Goal: Transaction & Acquisition: Purchase product/service

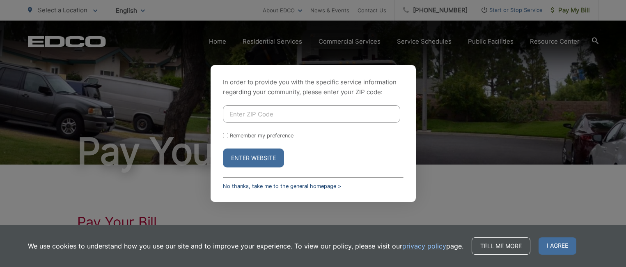
click at [226, 187] on link "No thanks, take me to the general homepage >" at bounding box center [282, 186] width 118 height 6
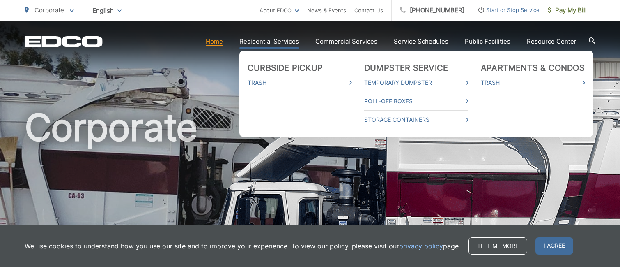
click at [274, 42] on link "Residential Services" at bounding box center [269, 42] width 60 height 10
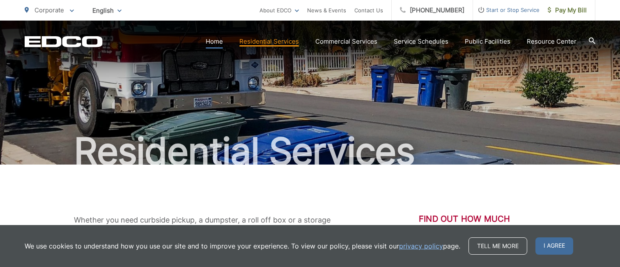
click at [221, 41] on link "Home" at bounding box center [214, 42] width 17 height 10
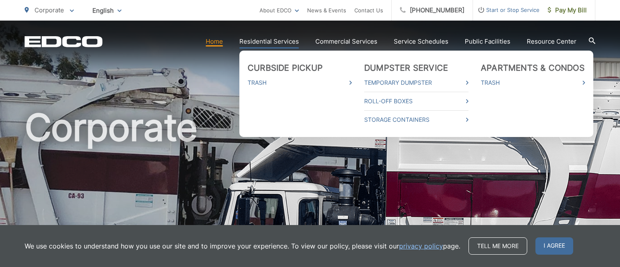
click at [266, 43] on link "Residential Services" at bounding box center [269, 42] width 60 height 10
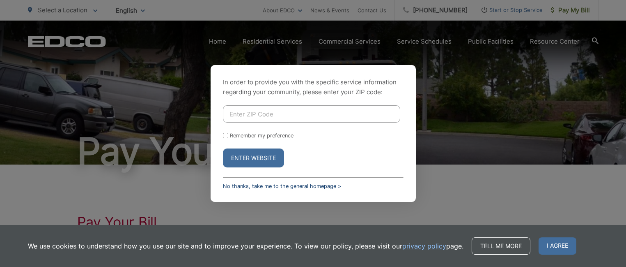
click at [228, 186] on link "No thanks, take me to the general homepage >" at bounding box center [282, 186] width 118 height 6
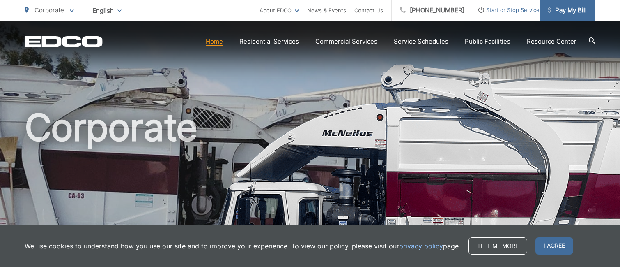
click at [577, 12] on span "Pay My Bill" at bounding box center [567, 10] width 39 height 10
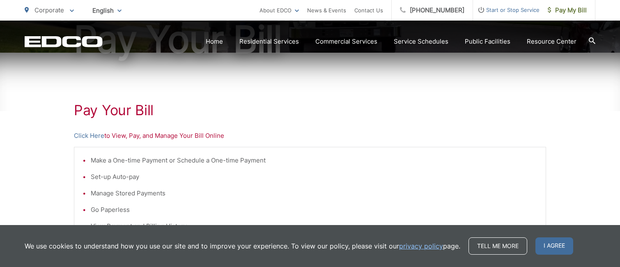
scroll to position [113, 0]
click at [100, 135] on link "Click Here" at bounding box center [89, 135] width 30 height 10
